Goal: Task Accomplishment & Management: Complete application form

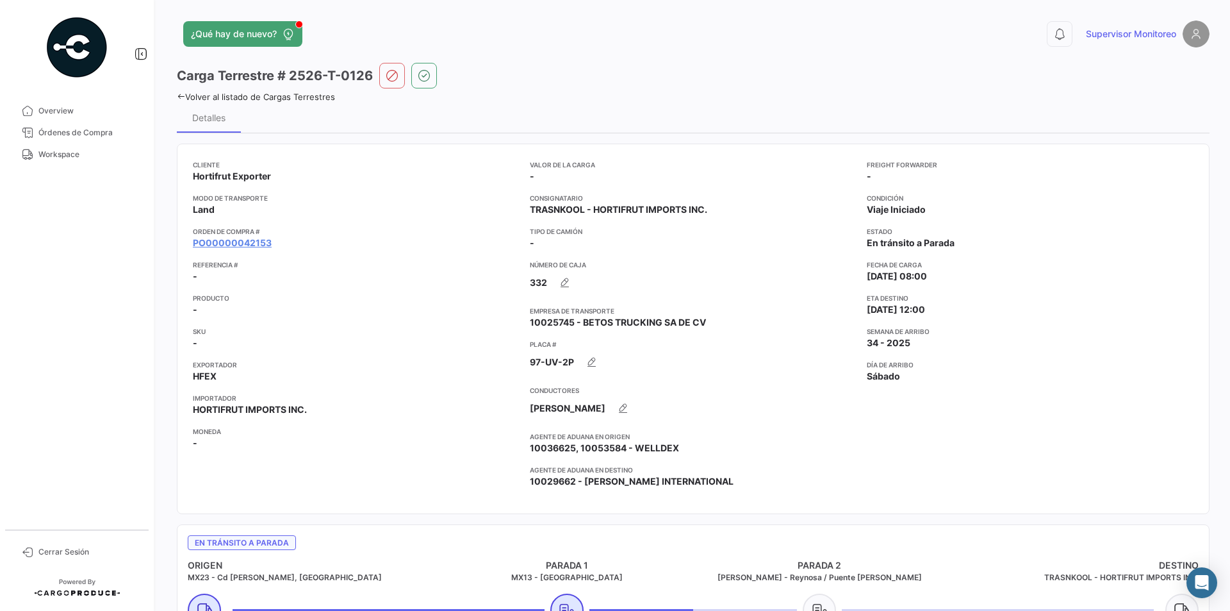
click at [174, 99] on div "¿Qué hay de nuevo? 0 Supervisor Monitoreo Carga Terrestre # 2526-T-0126 Volver …" at bounding box center [693, 305] width 1074 height 611
click at [177, 97] on icon at bounding box center [181, 96] width 8 height 8
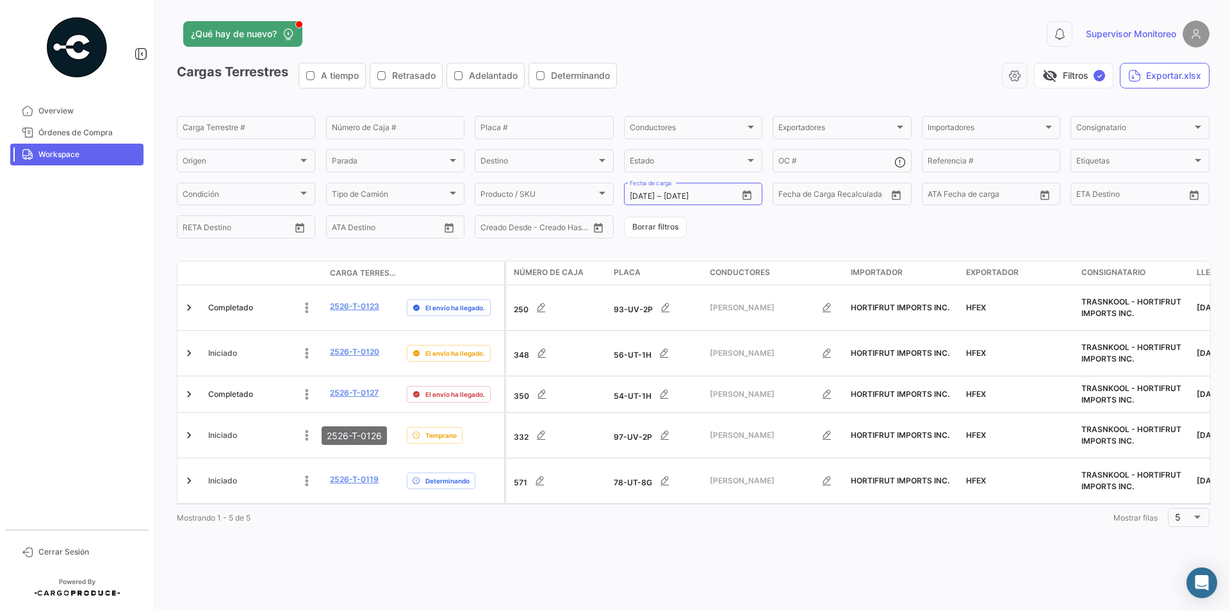
click at [358, 453] on mat-tooltip-component "2526-T-0126" at bounding box center [354, 435] width 83 height 37
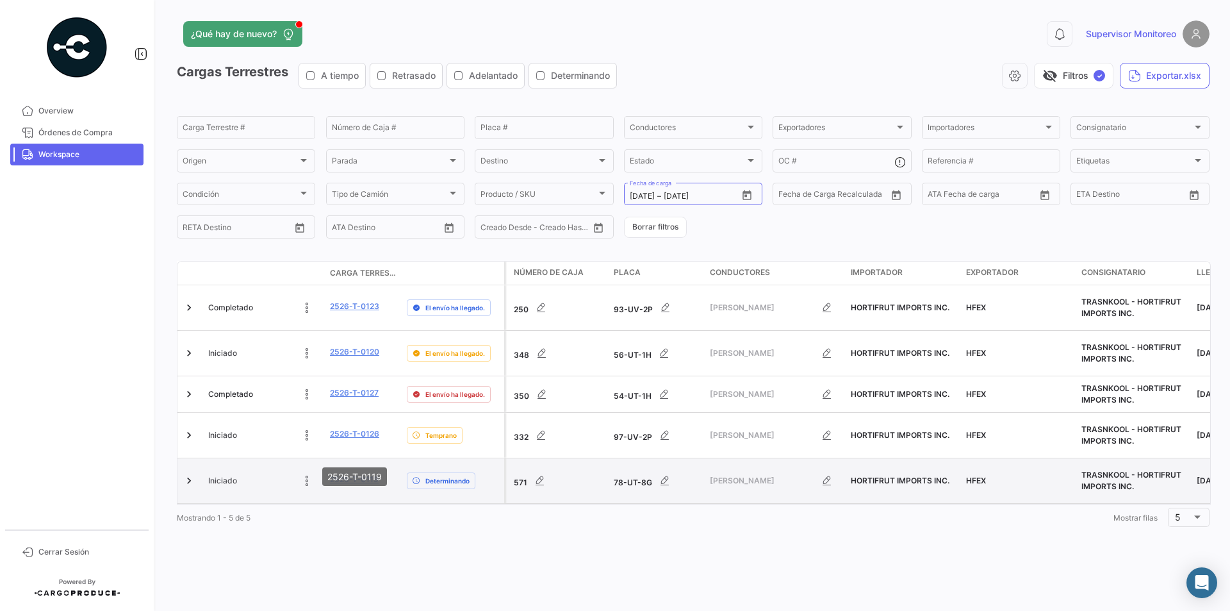
click at [353, 474] on link "2526-T-0119" at bounding box center [354, 480] width 49 height 12
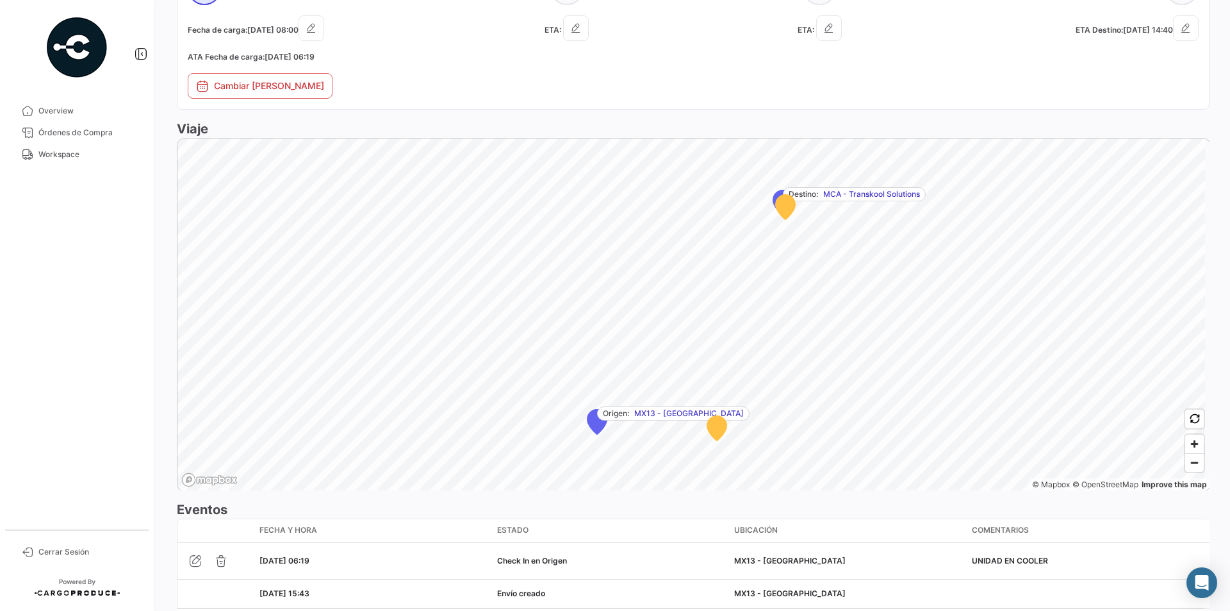
scroll to position [697, 0]
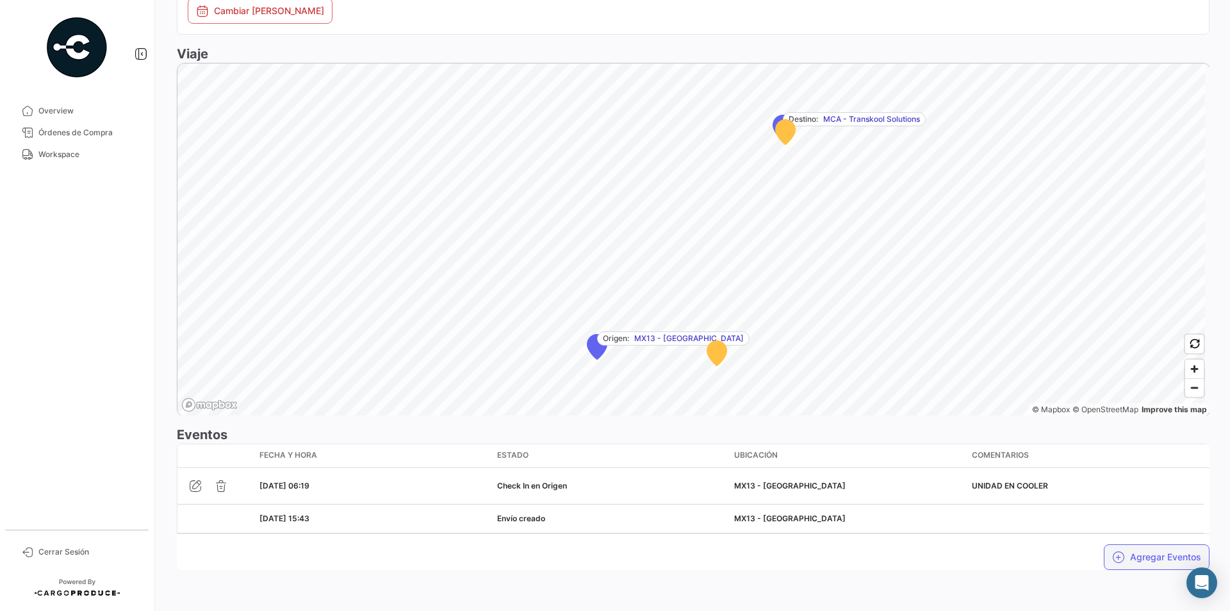
click at [1126, 547] on button "Agregar Eventos" at bounding box center [1157, 557] width 106 height 26
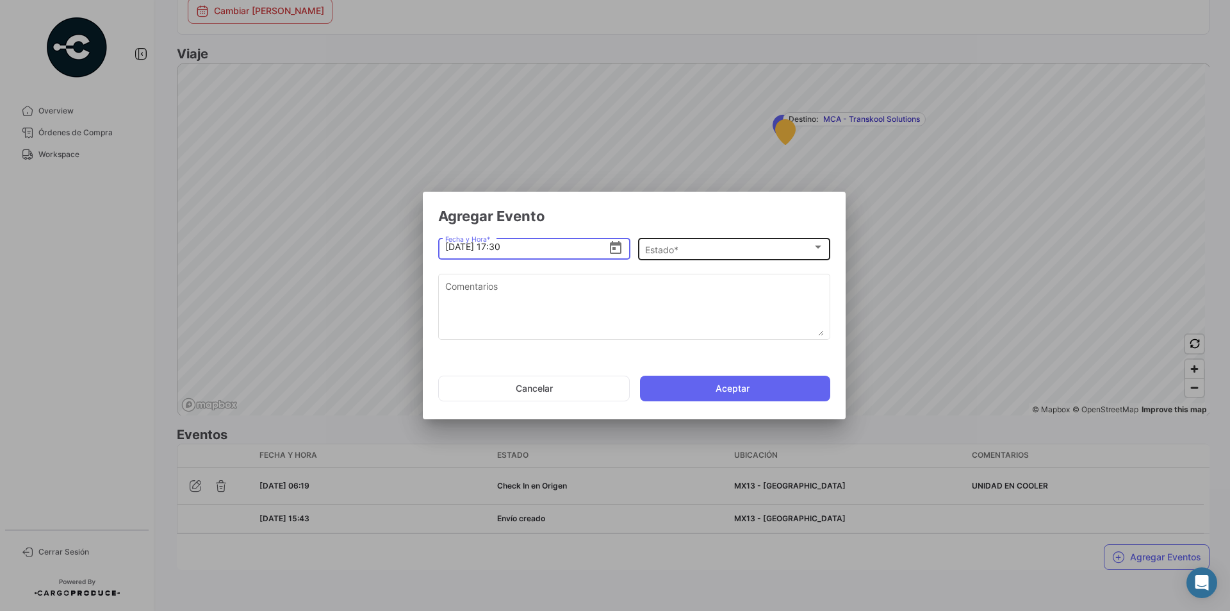
click at [810, 252] on div "Estado *" at bounding box center [728, 249] width 167 height 11
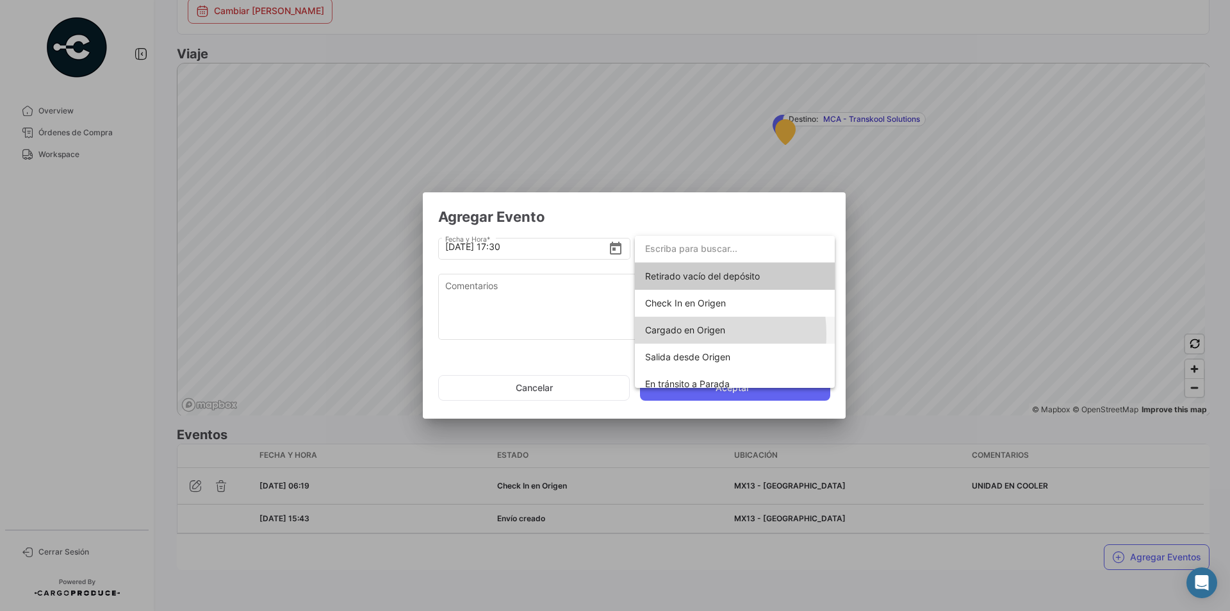
click at [677, 334] on span "Cargado en Origen" at bounding box center [685, 329] width 80 height 11
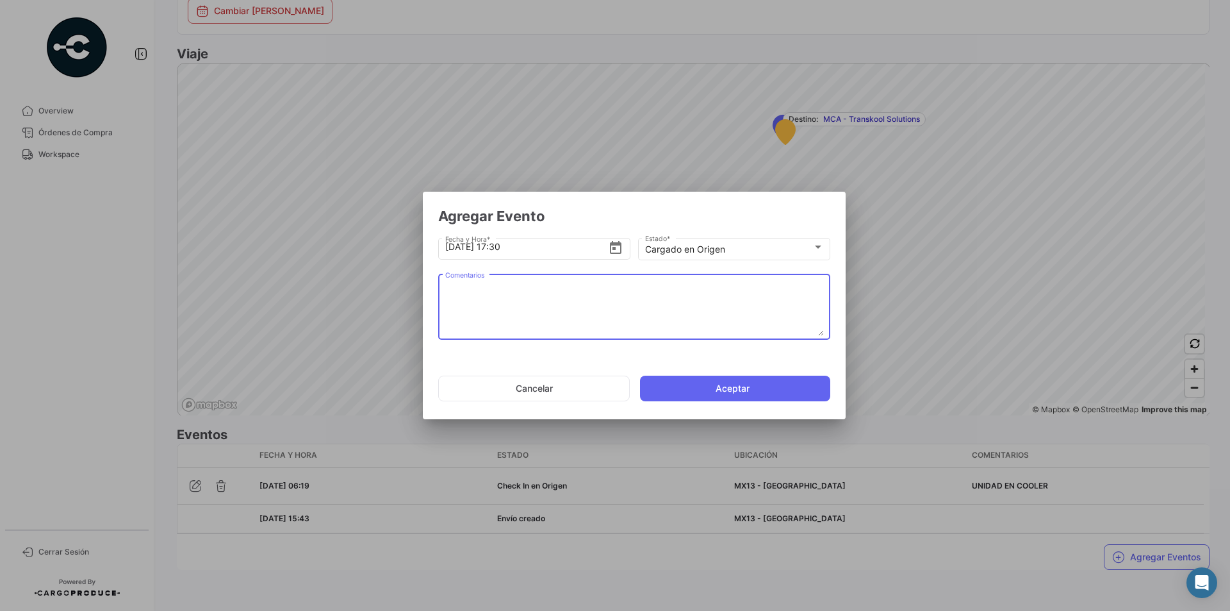
click at [561, 294] on textarea "Comentarios" at bounding box center [634, 307] width 379 height 56
type textarea "UNIDAD CARGADA"
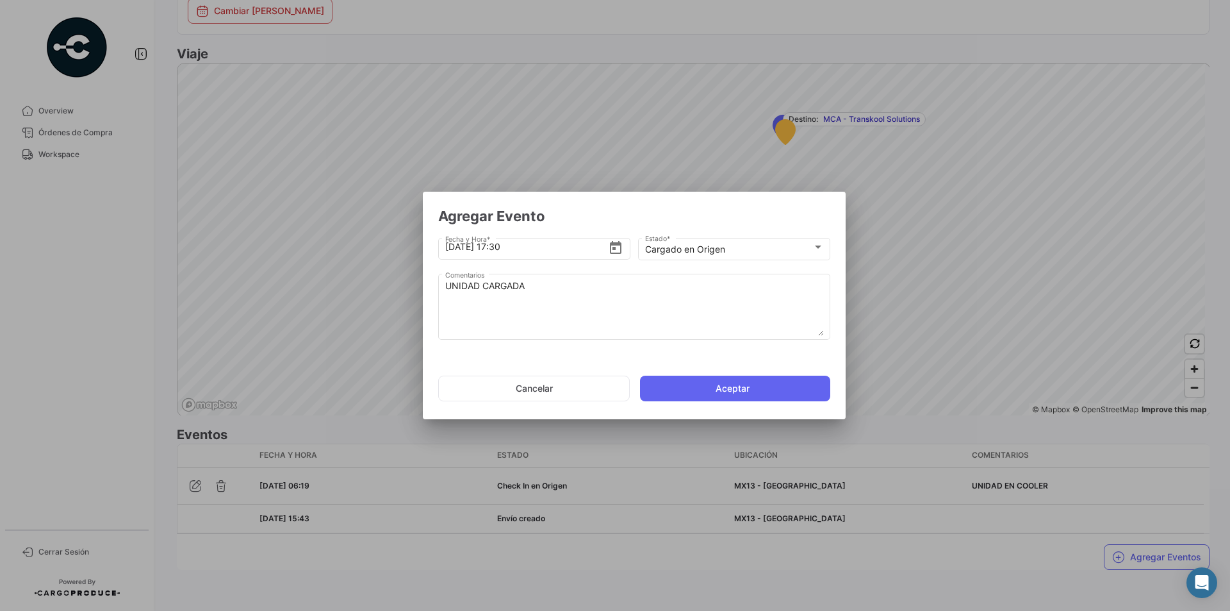
click at [177, 104] on div at bounding box center [615, 305] width 1230 height 611
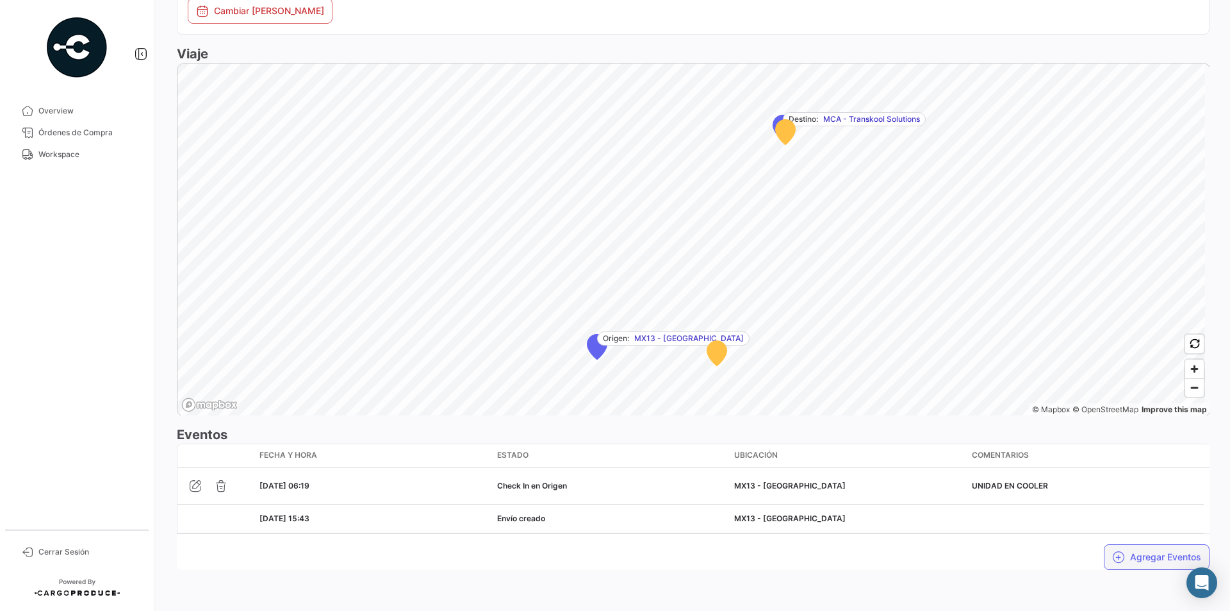
click at [1139, 554] on button "Agregar Eventos" at bounding box center [1157, 557] width 106 height 26
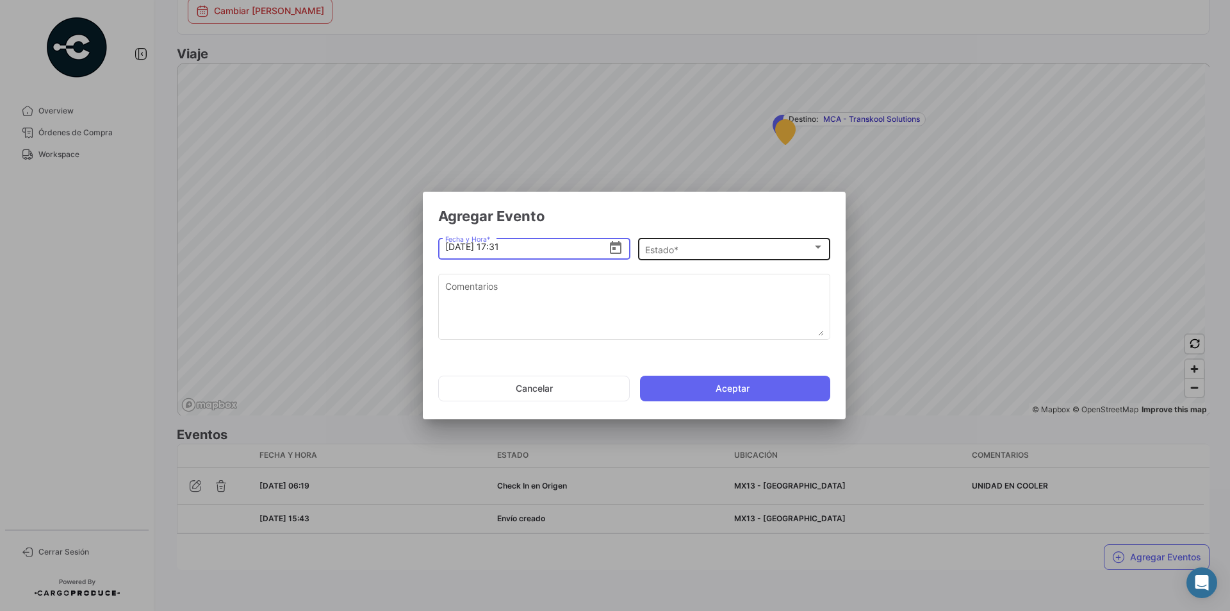
click at [777, 252] on div "Estado *" at bounding box center [728, 249] width 167 height 11
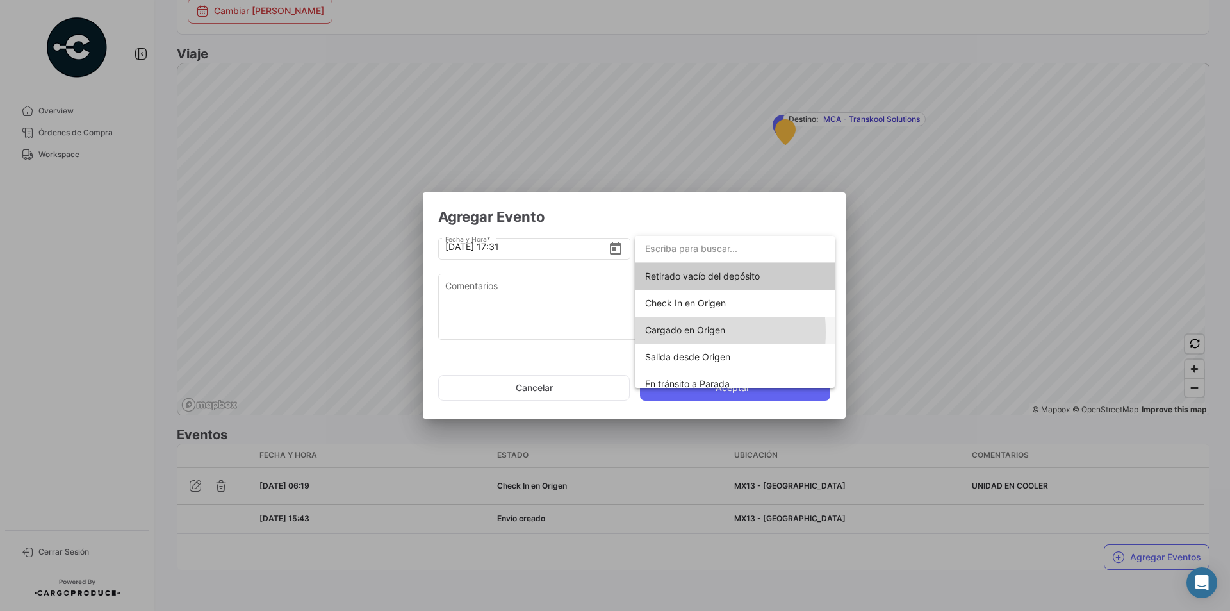
click at [670, 332] on span "Cargado en Origen" at bounding box center [685, 329] width 80 height 11
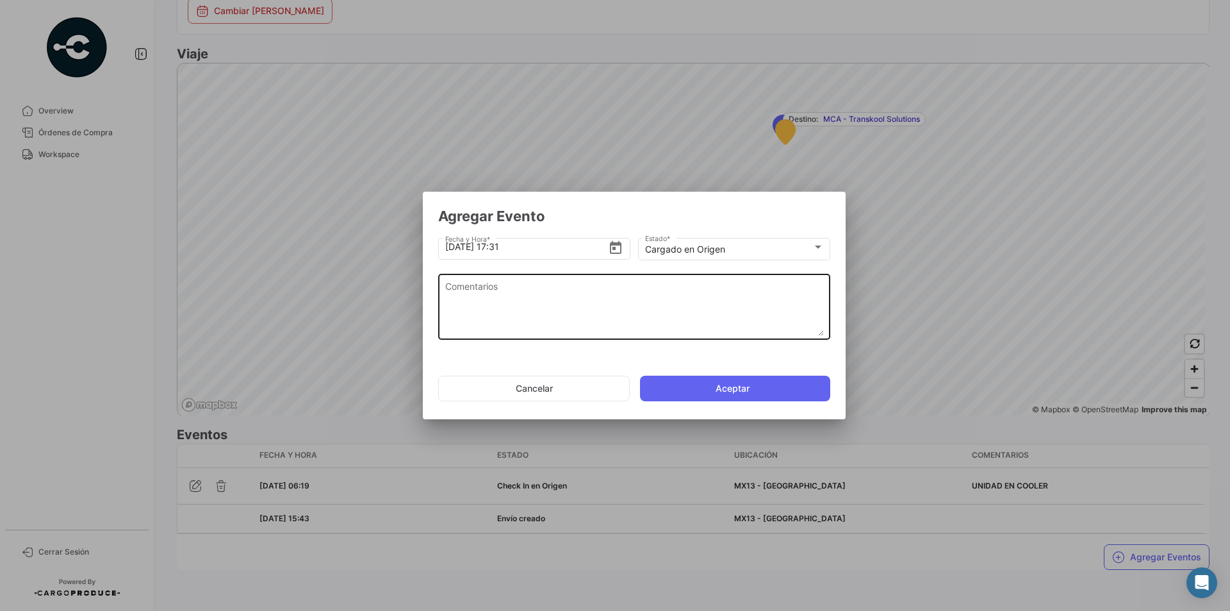
click at [506, 293] on textarea "Comentarios" at bounding box center [634, 307] width 379 height 56
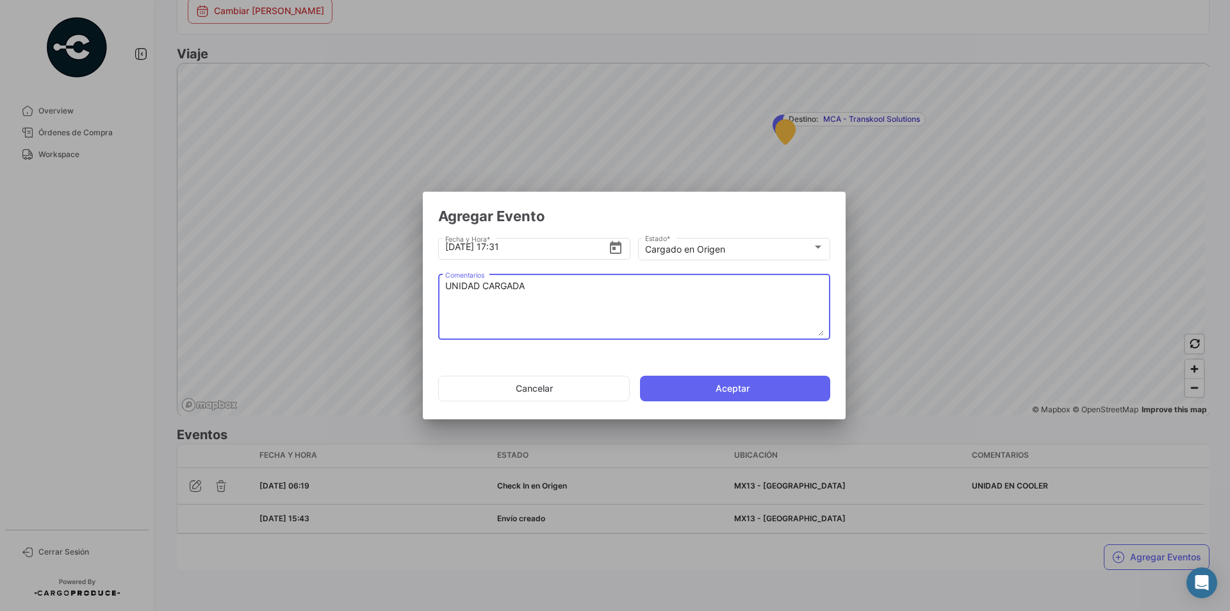
type textarea "UNIDAD CARGADA"
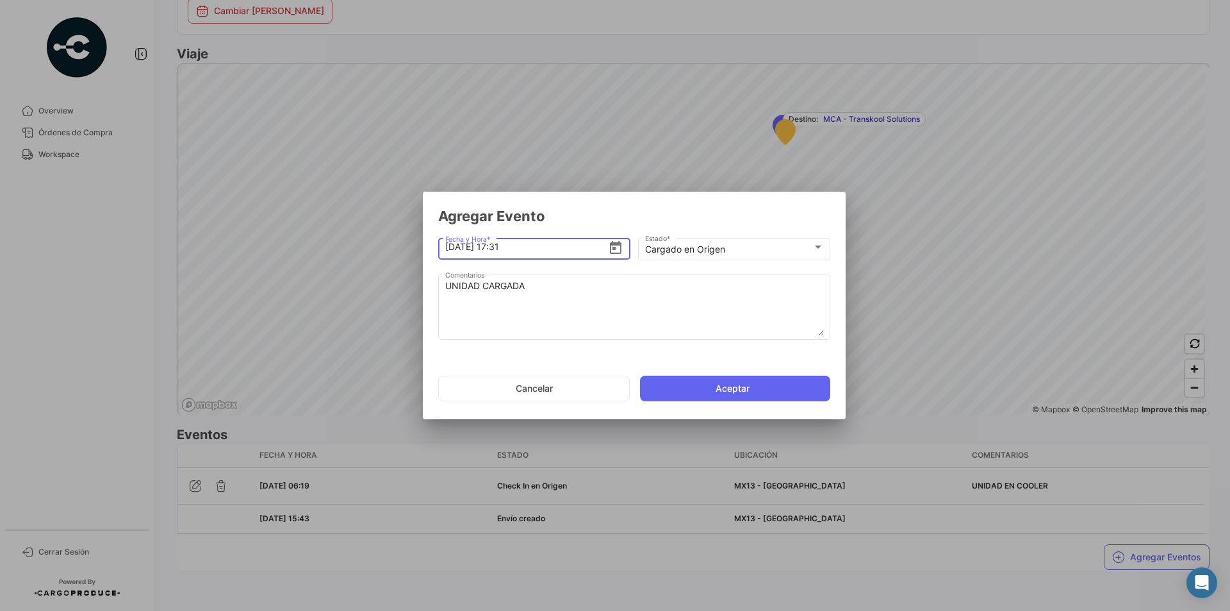
drag, startPoint x: 504, startPoint y: 242, endPoint x: 493, endPoint y: 242, distance: 10.3
click at [493, 242] on input "[DATE] 17:31" at bounding box center [526, 246] width 163 height 45
drag, startPoint x: 522, startPoint y: 247, endPoint x: 496, endPoint y: 247, distance: 25.6
click at [496, 247] on input "[DATE] 17:31" at bounding box center [526, 246] width 163 height 45
type input "[DATE] 15:51"
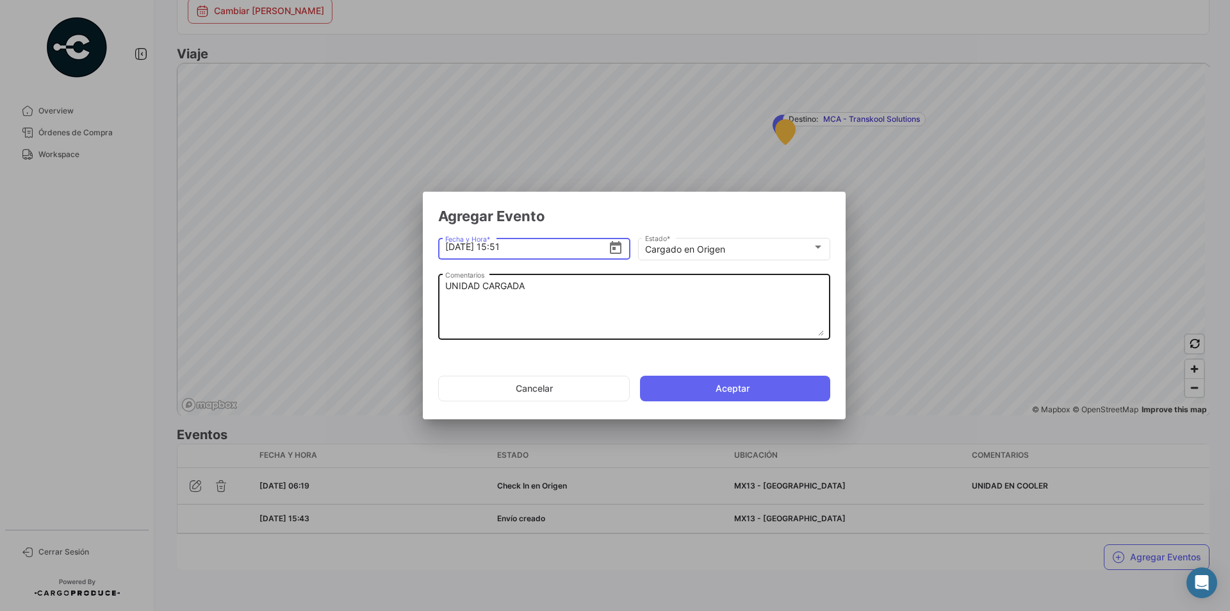
click at [544, 288] on textarea "UNIDAD CARGADA" at bounding box center [634, 307] width 379 height 56
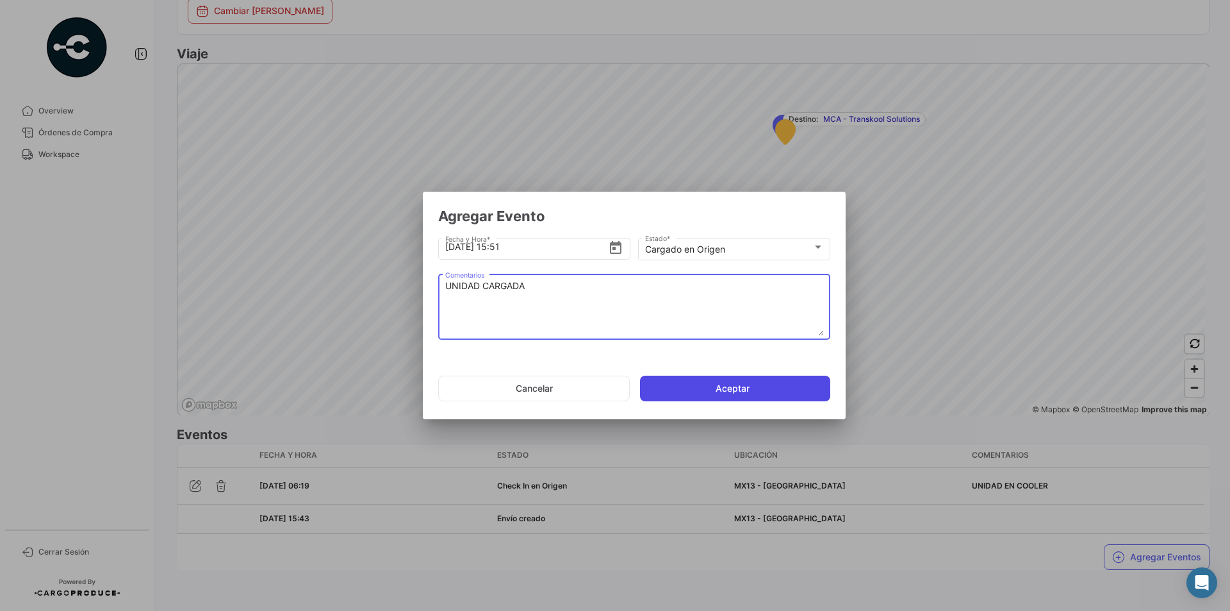
click at [653, 381] on button "Aceptar" at bounding box center [735, 388] width 190 height 26
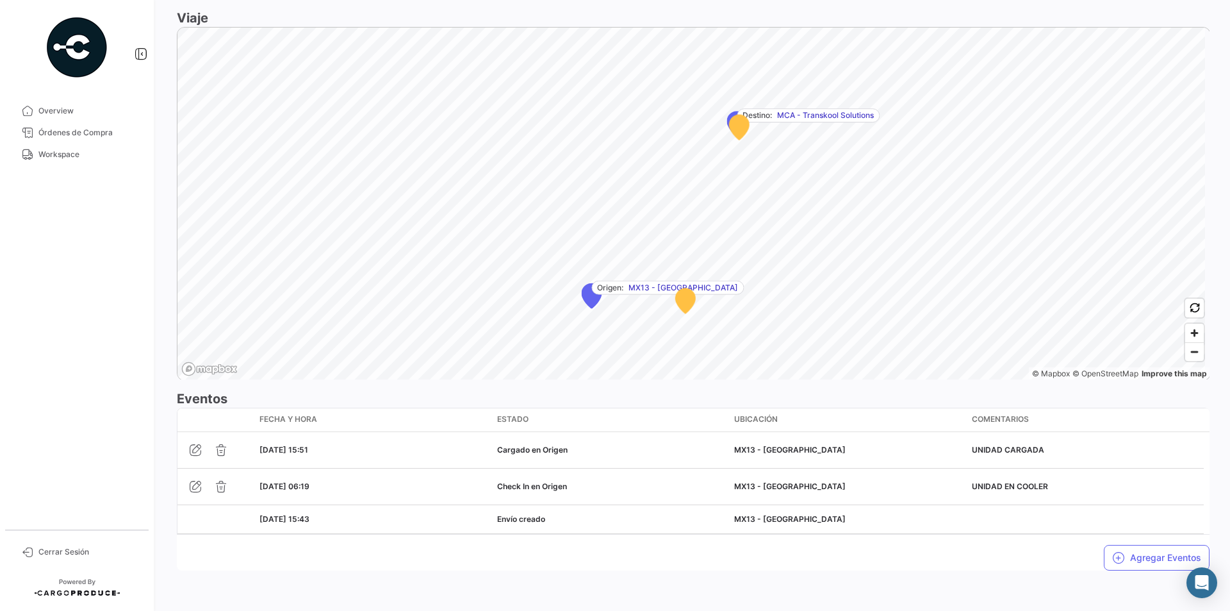
scroll to position [733, 0]
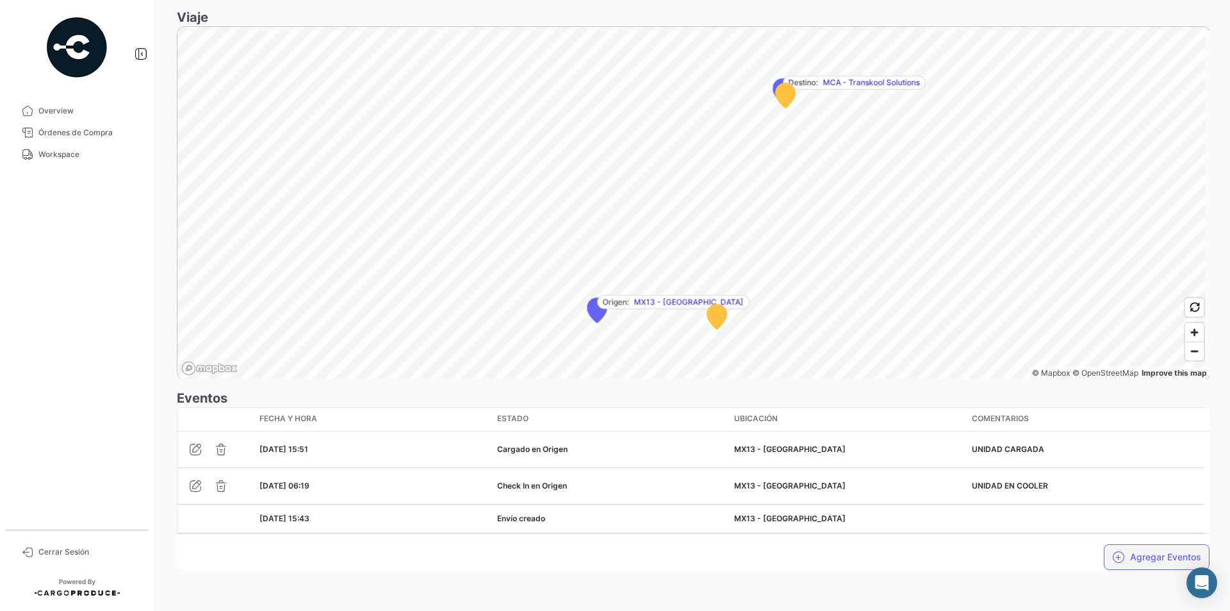
click at [1122, 556] on button "Agregar Eventos" at bounding box center [1157, 557] width 106 height 26
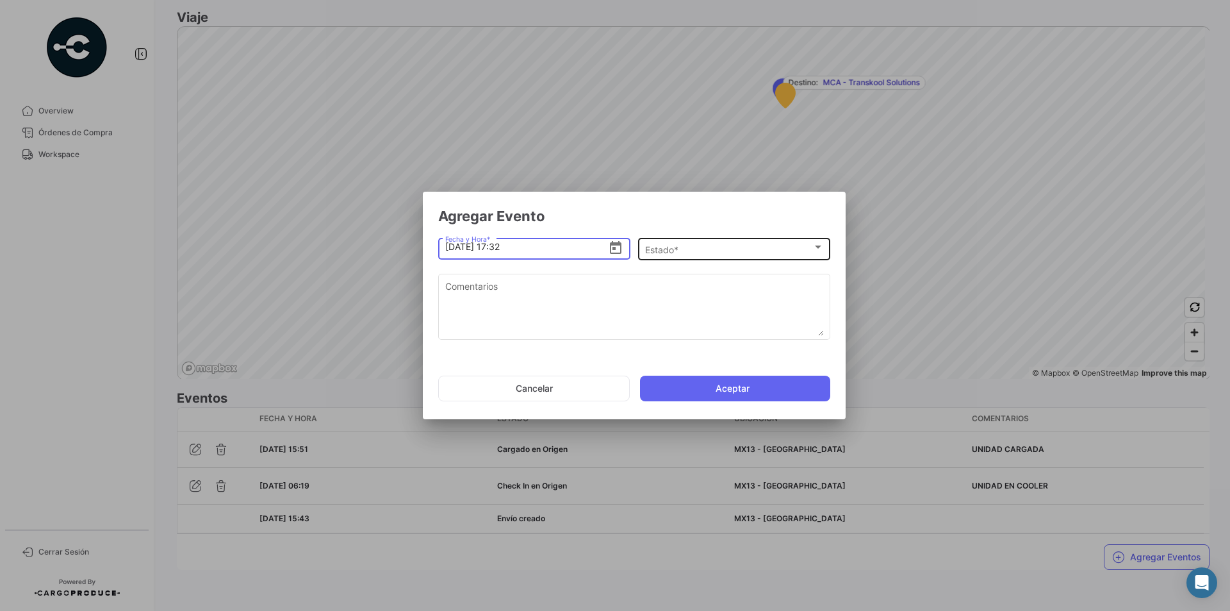
click at [723, 251] on div "Estado *" at bounding box center [728, 249] width 167 height 11
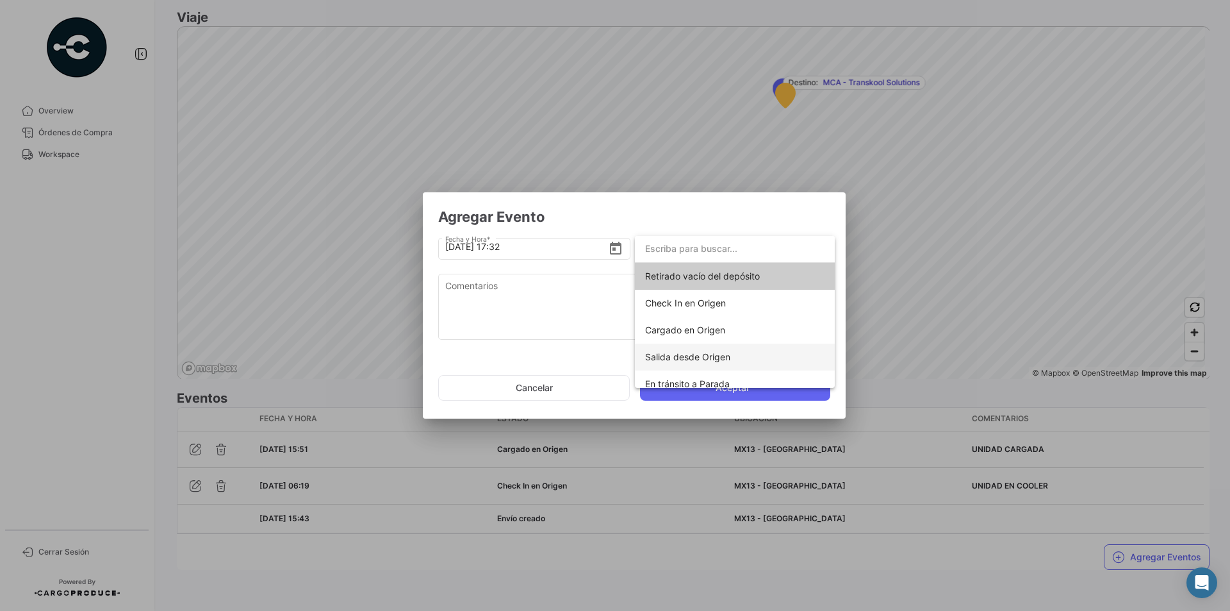
click at [695, 358] on span "Salida desde Origen" at bounding box center [687, 356] width 85 height 11
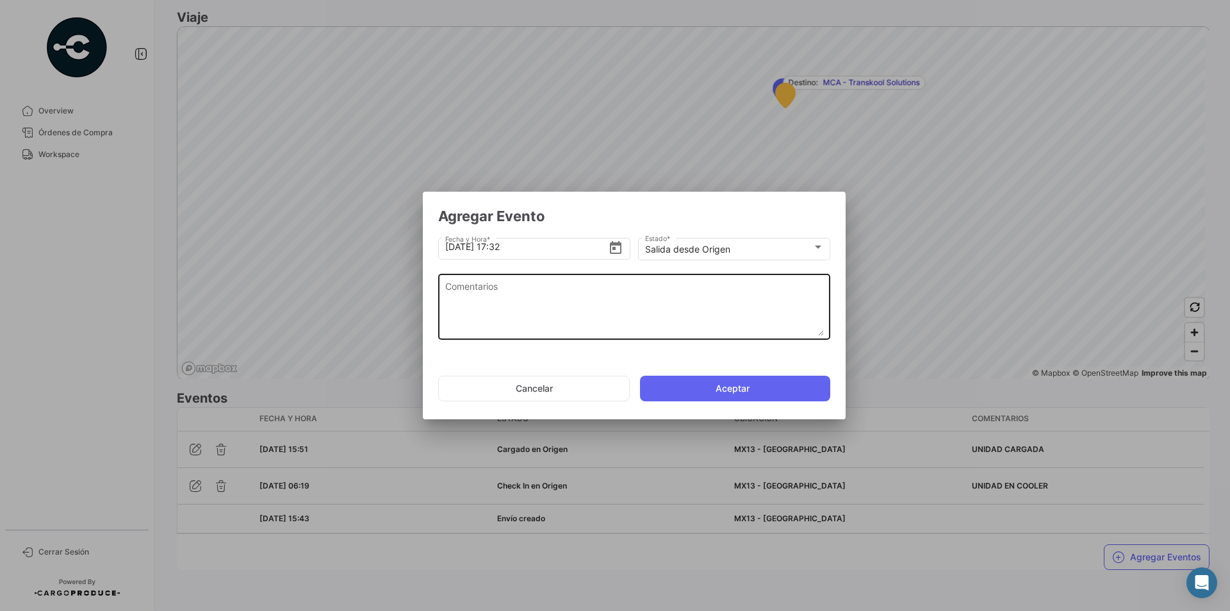
click at [483, 293] on textarea "Comentarios" at bounding box center [634, 307] width 379 height 56
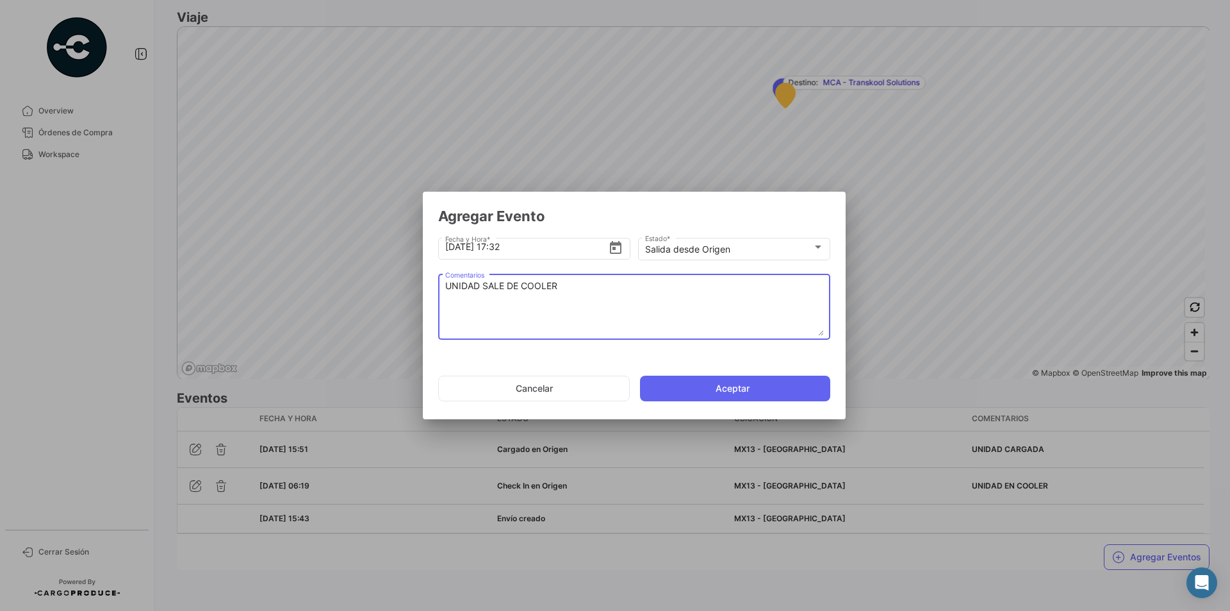
type textarea "UNIDAD SALE DE COOLER"
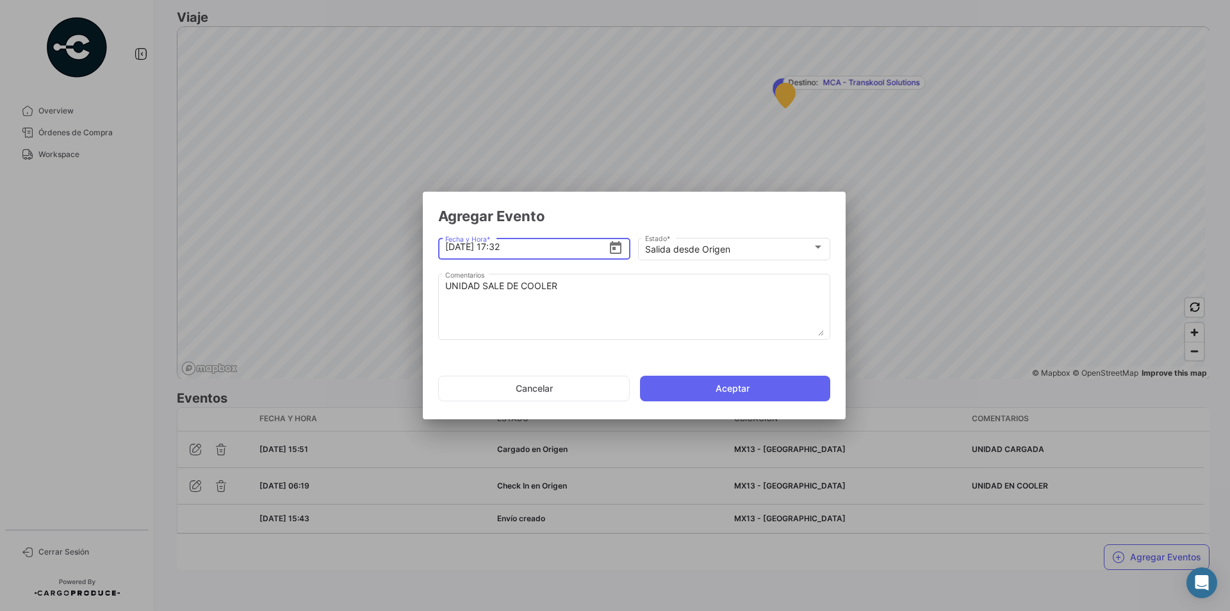
drag, startPoint x: 534, startPoint y: 249, endPoint x: 495, endPoint y: 248, distance: 38.5
click at [495, 248] on input "[DATE] 17:32" at bounding box center [526, 246] width 163 height 45
type input "[DATE] 16:21"
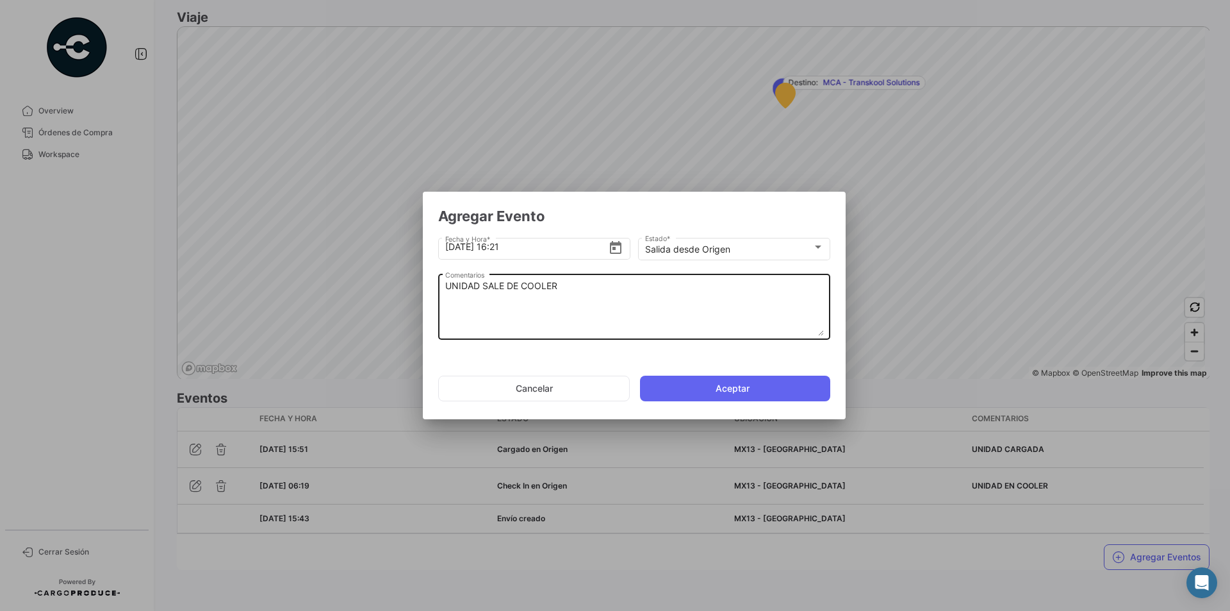
click at [573, 278] on div "UNIDAD SALE DE COOLER Comentarios" at bounding box center [634, 306] width 379 height 68
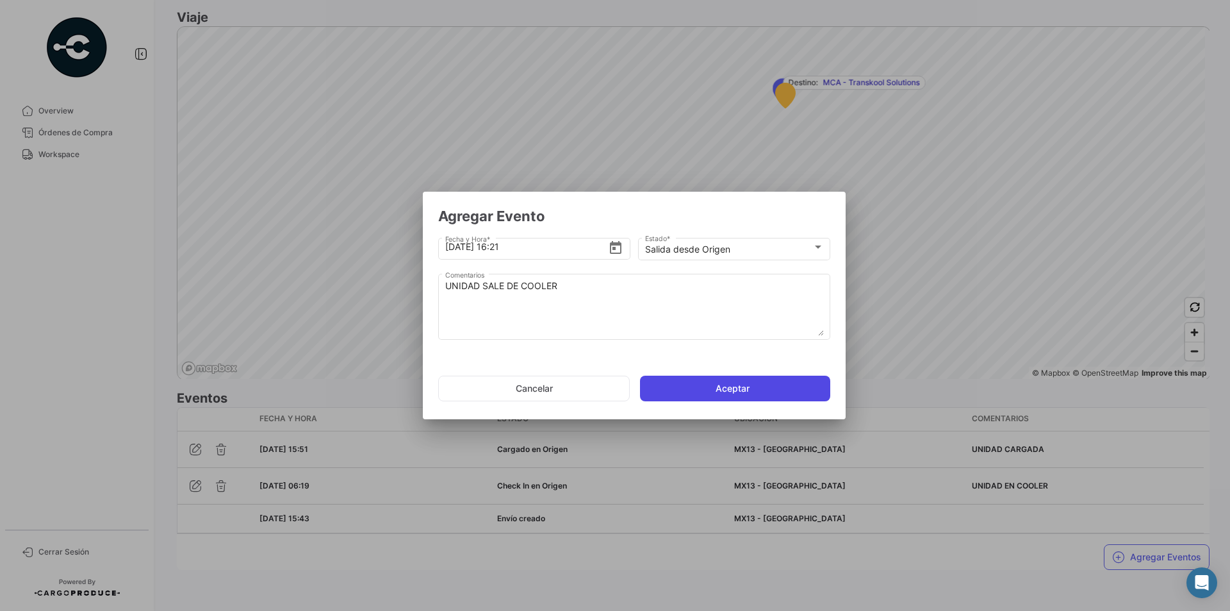
click at [683, 396] on button "Aceptar" at bounding box center [735, 388] width 190 height 26
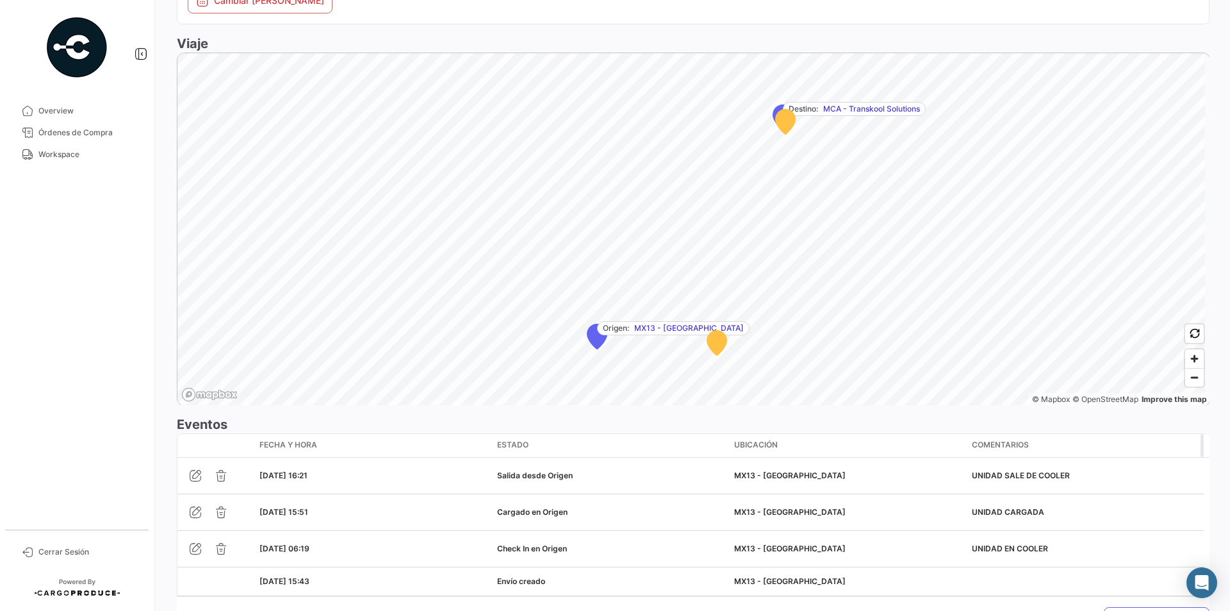
scroll to position [791, 0]
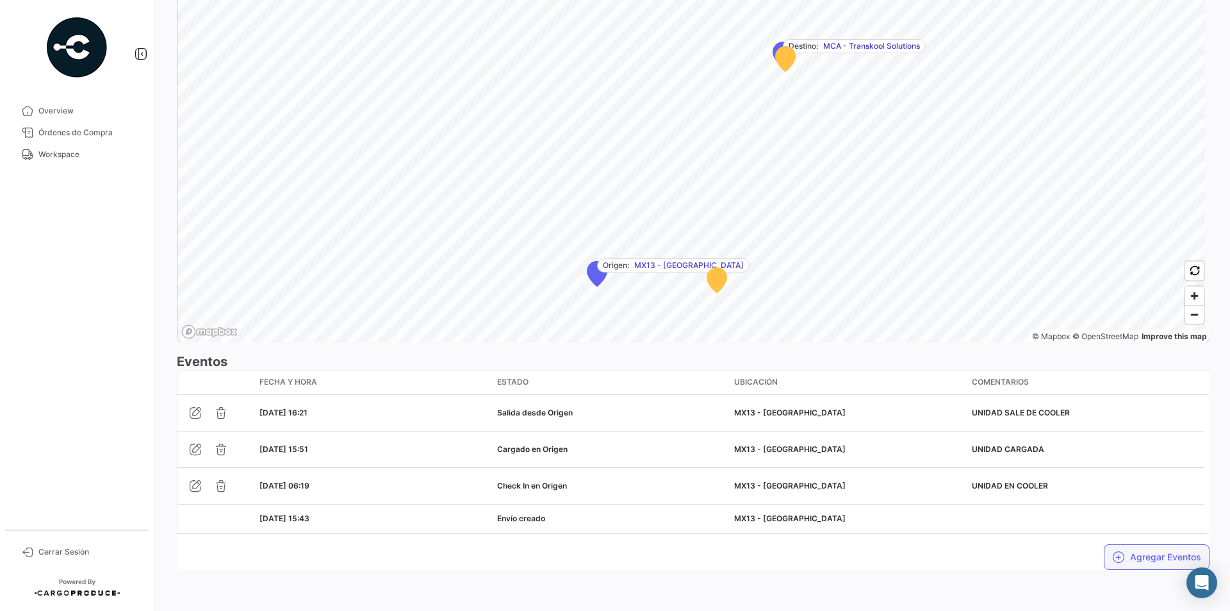
click at [1123, 558] on button "Agregar Eventos" at bounding box center [1157, 557] width 106 height 26
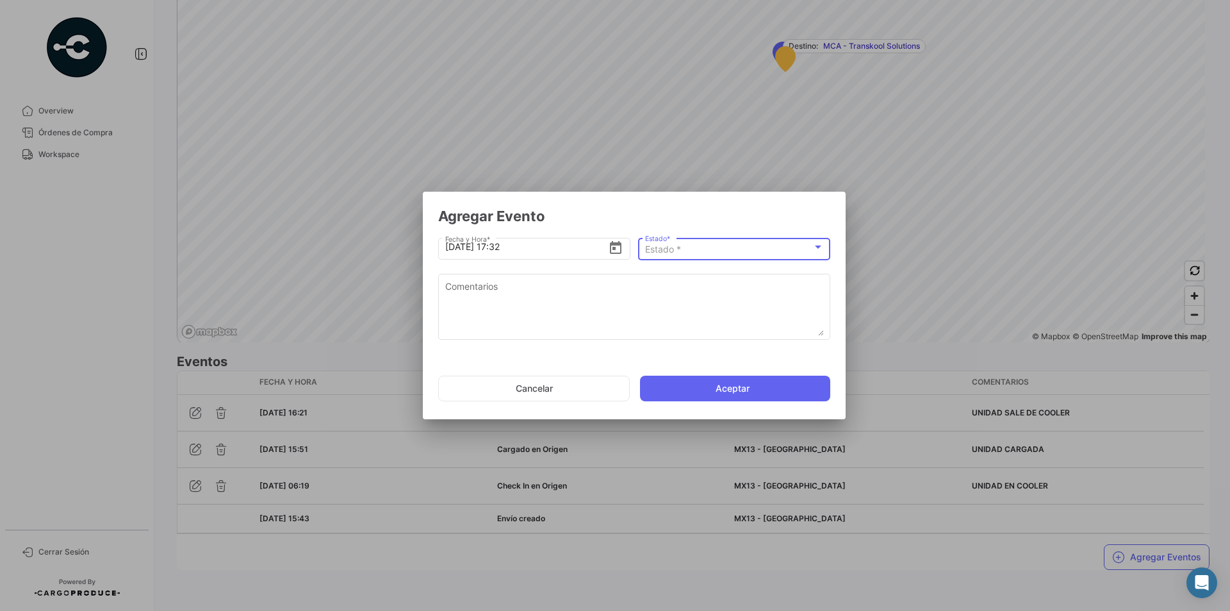
click at [770, 249] on div "Estado *" at bounding box center [728, 249] width 167 height 11
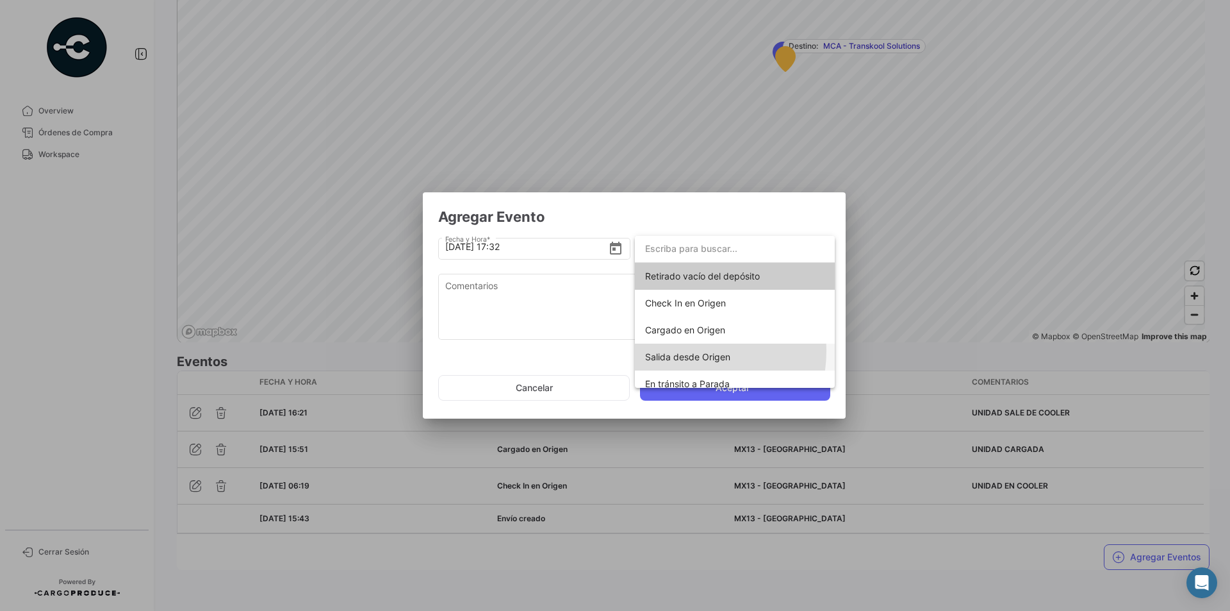
click at [682, 351] on span "Salida desde Origen" at bounding box center [687, 356] width 85 height 11
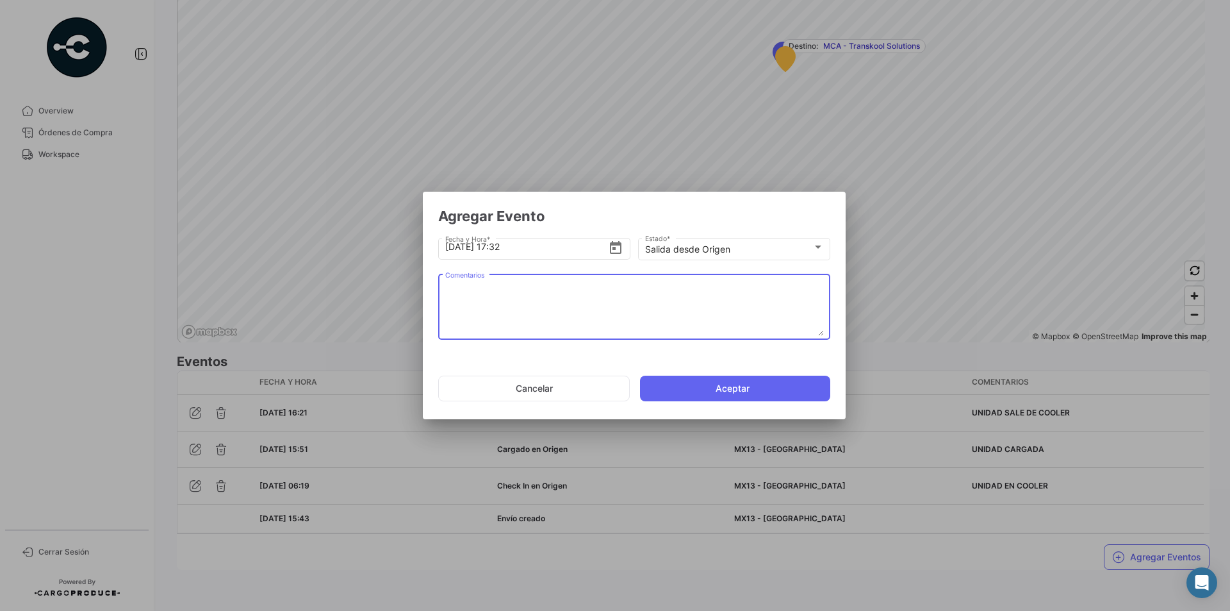
click at [458, 289] on textarea "Comentarios" at bounding box center [634, 307] width 379 height 56
click at [827, 247] on div "Salida desde Origen Estado *" at bounding box center [734, 247] width 192 height 25
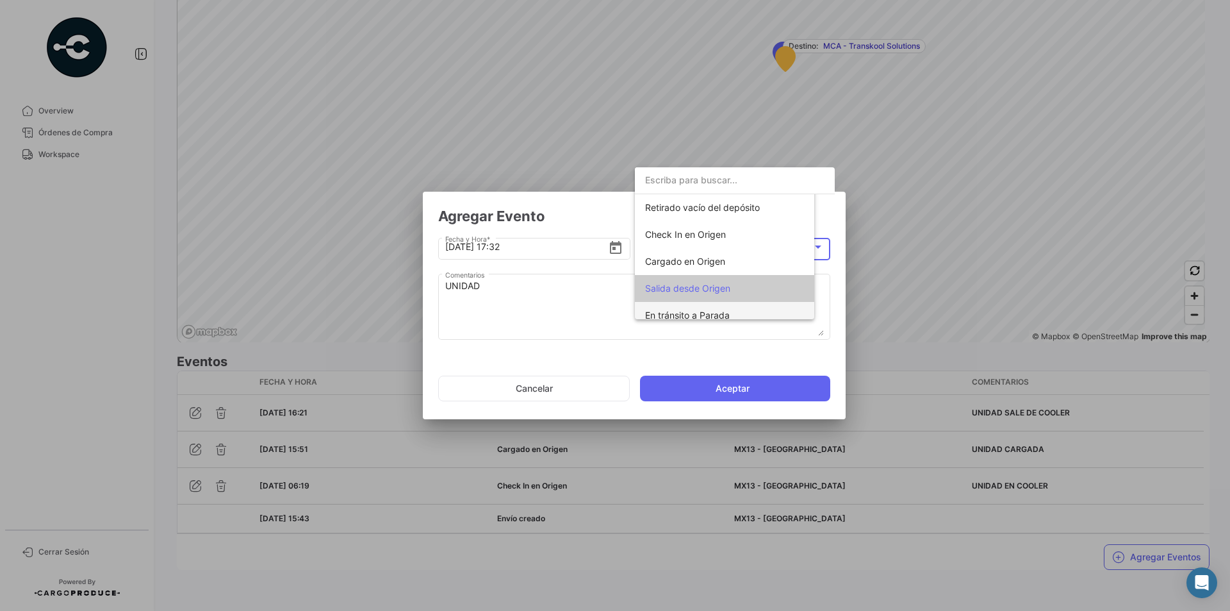
scroll to position [75, 0]
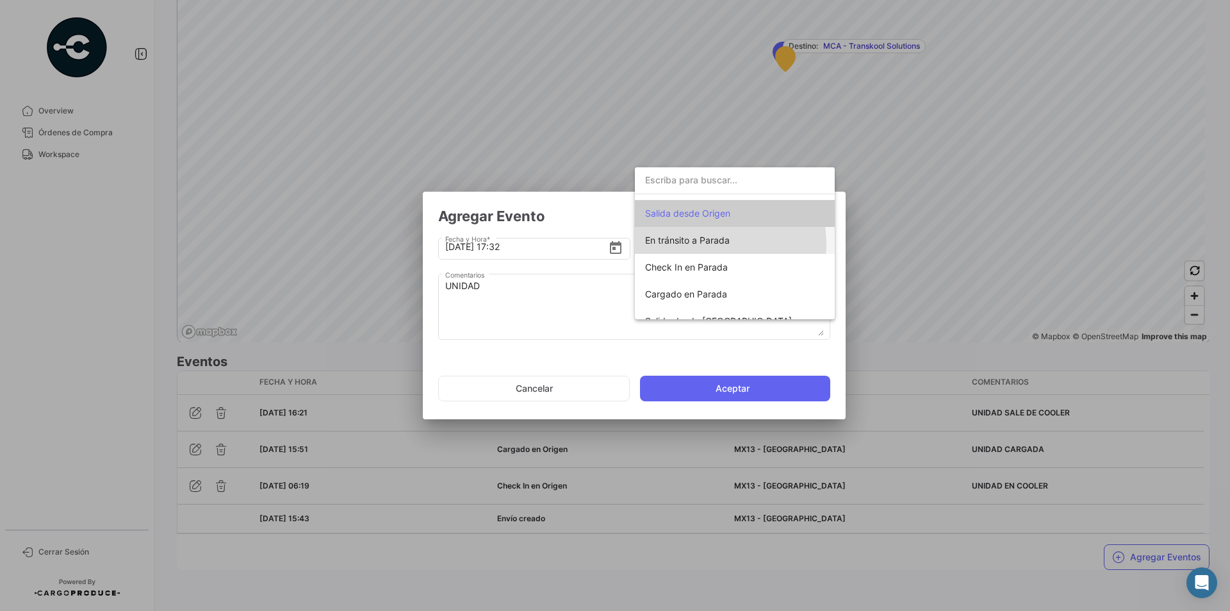
click at [707, 244] on span "En tránsito a Parada" at bounding box center [687, 240] width 85 height 11
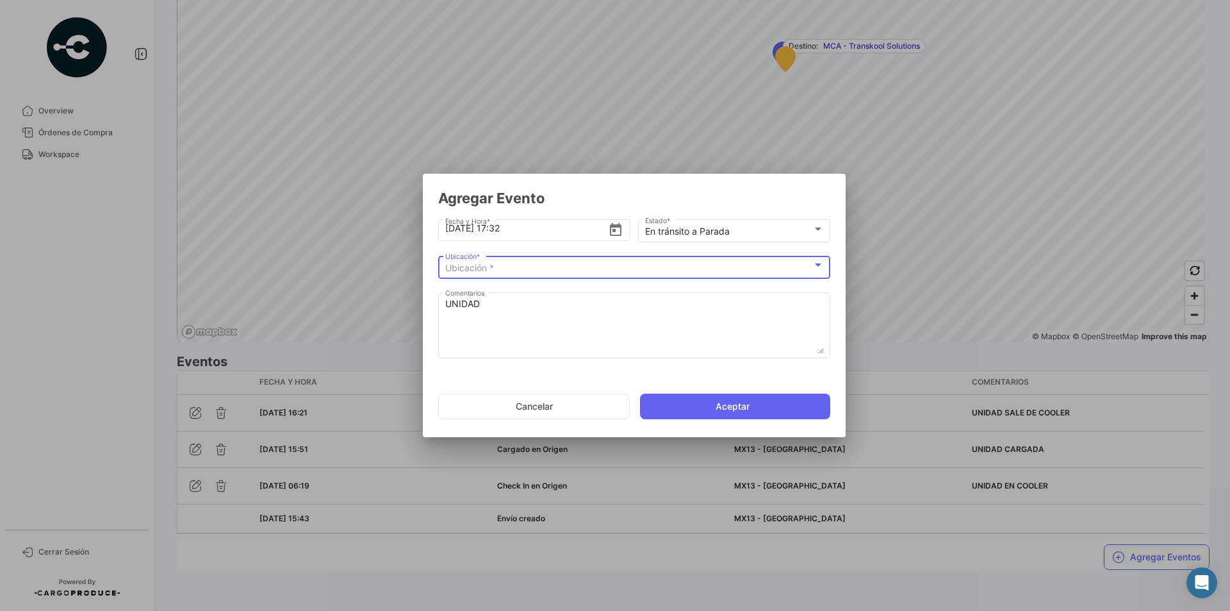
click at [800, 263] on div "Ubicación *" at bounding box center [628, 268] width 367 height 11
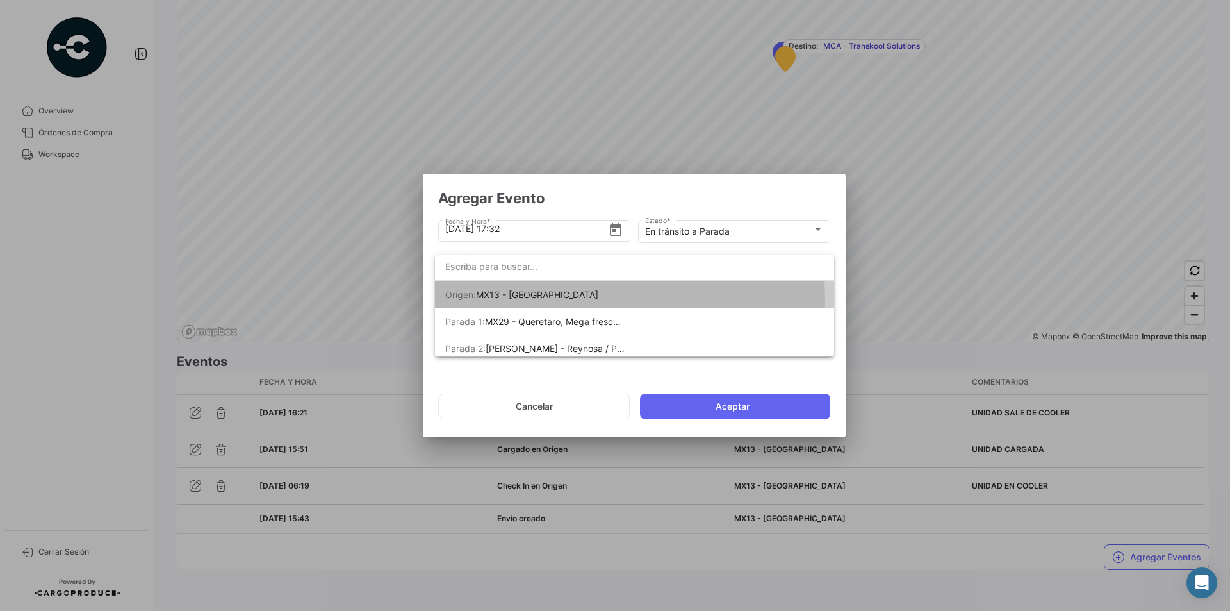
click at [540, 301] on span "Origen: MX13 - [GEOGRAPHIC_DATA]" at bounding box center [534, 294] width 179 height 27
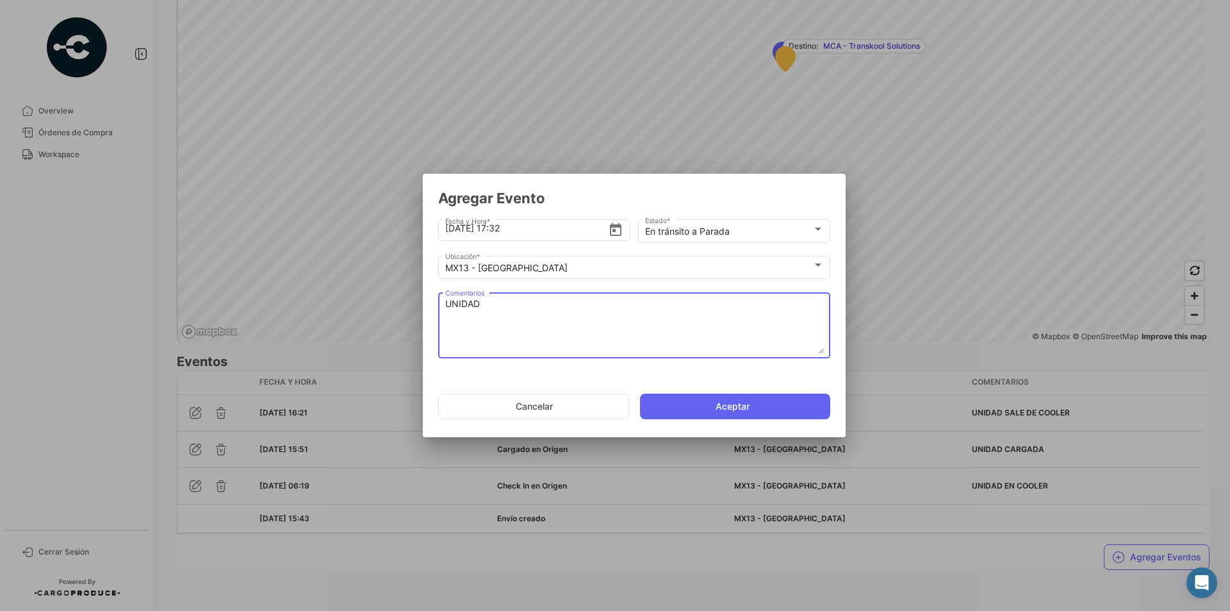
click at [525, 311] on textarea "UNIDAD" at bounding box center [634, 325] width 379 height 56
type textarea "UNIDAD EN TRANSITO A RECOLECTA"
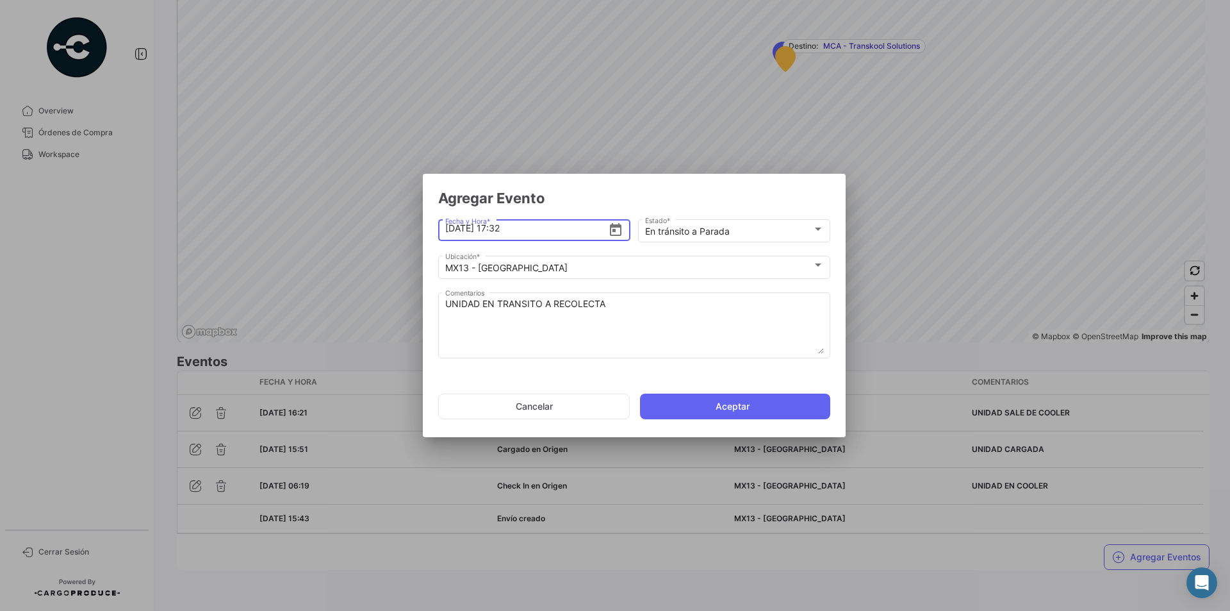
drag, startPoint x: 535, startPoint y: 231, endPoint x: 508, endPoint y: 231, distance: 26.9
click at [508, 231] on input "[DATE] 17:32" at bounding box center [526, 228] width 163 height 45
type input "[DATE] 17:11"
click at [719, 417] on button "Aceptar" at bounding box center [735, 406] width 190 height 26
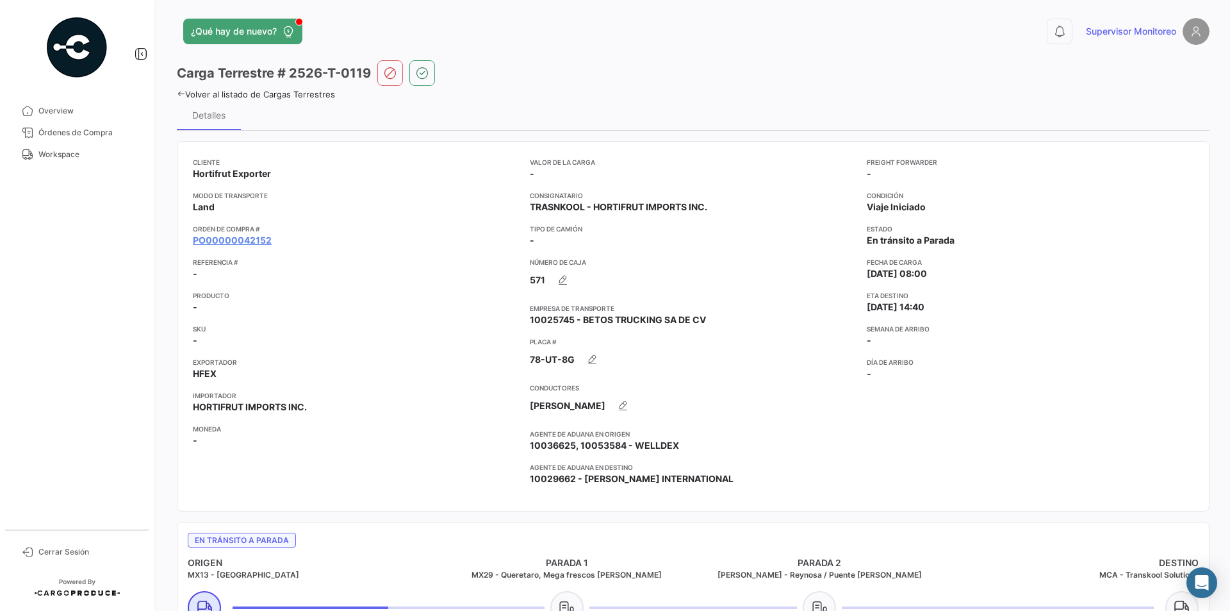
scroll to position [0, 0]
